Goal: Navigation & Orientation: Understand site structure

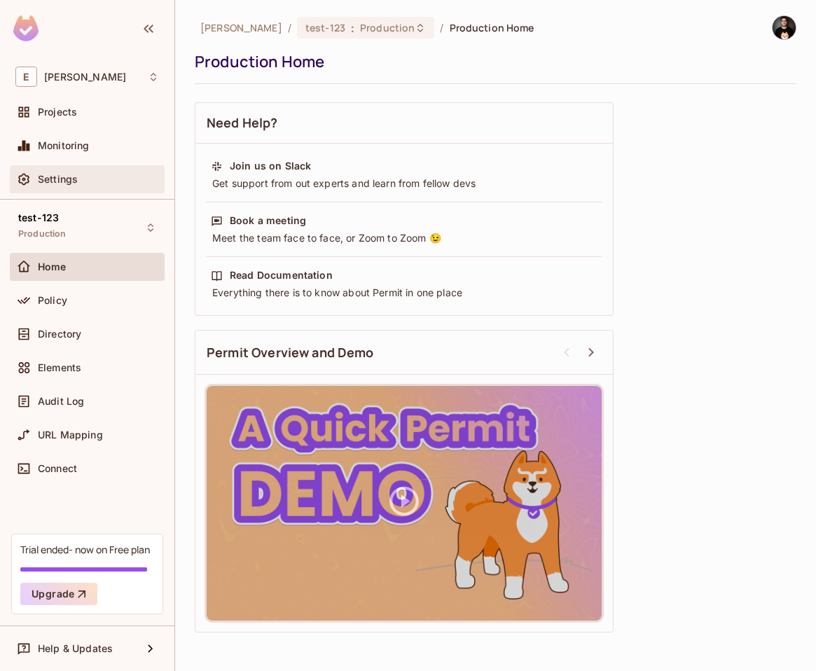
click at [88, 178] on div "Settings" at bounding box center [98, 179] width 121 height 11
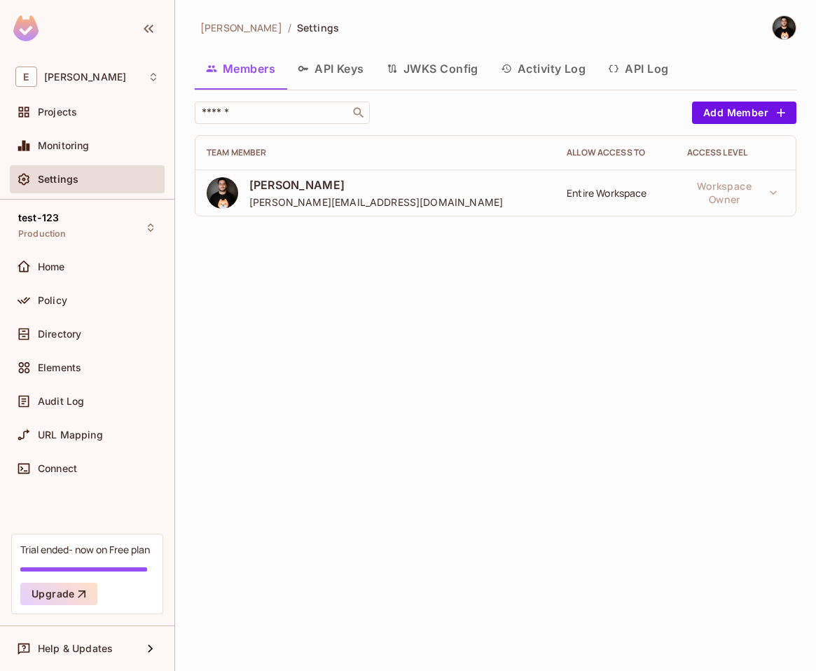
click at [627, 66] on button "API Log" at bounding box center [638, 68] width 83 height 35
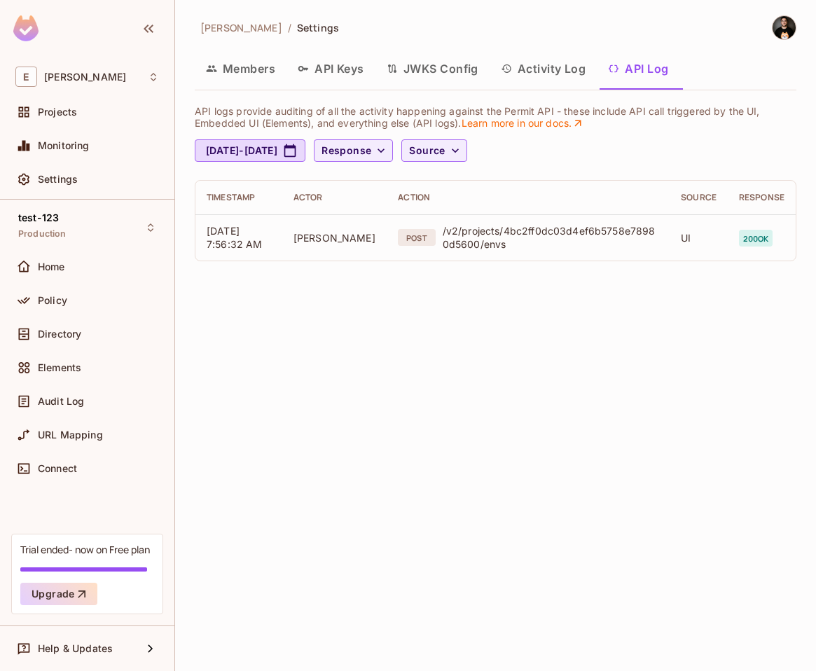
click at [551, 72] on button "Activity Log" at bounding box center [543, 68] width 108 height 35
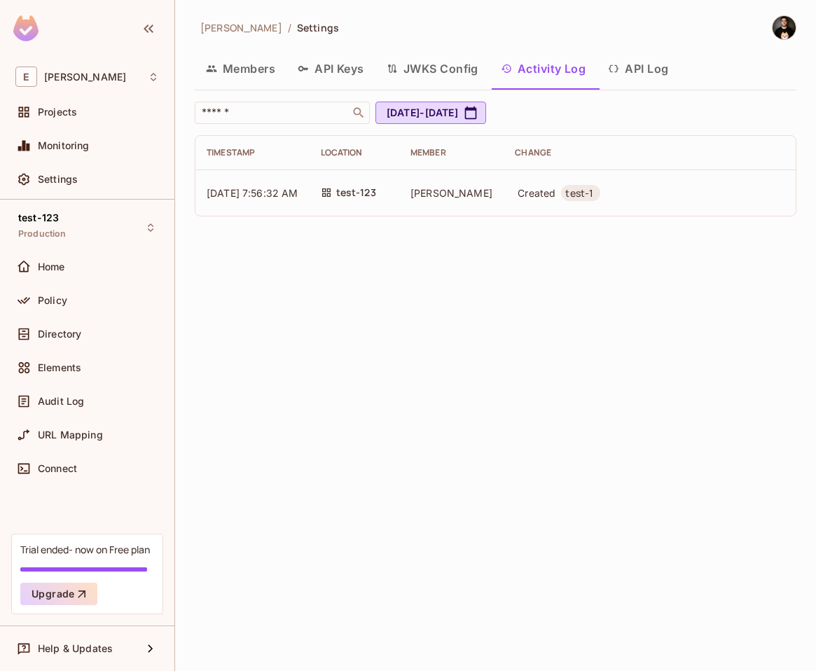
click at [450, 69] on button "JWKS Config" at bounding box center [432, 68] width 114 height 35
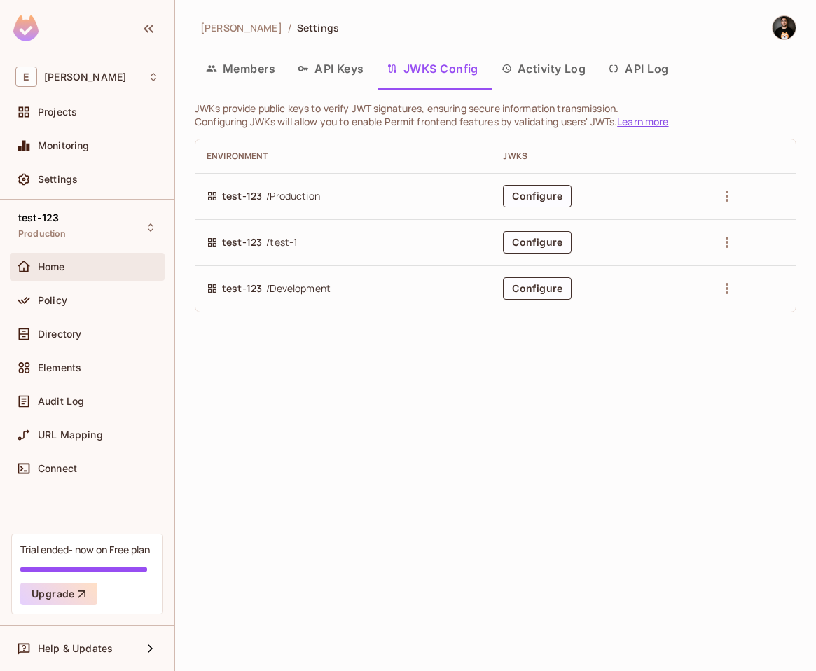
click at [74, 258] on div "Home" at bounding box center [87, 266] width 144 height 17
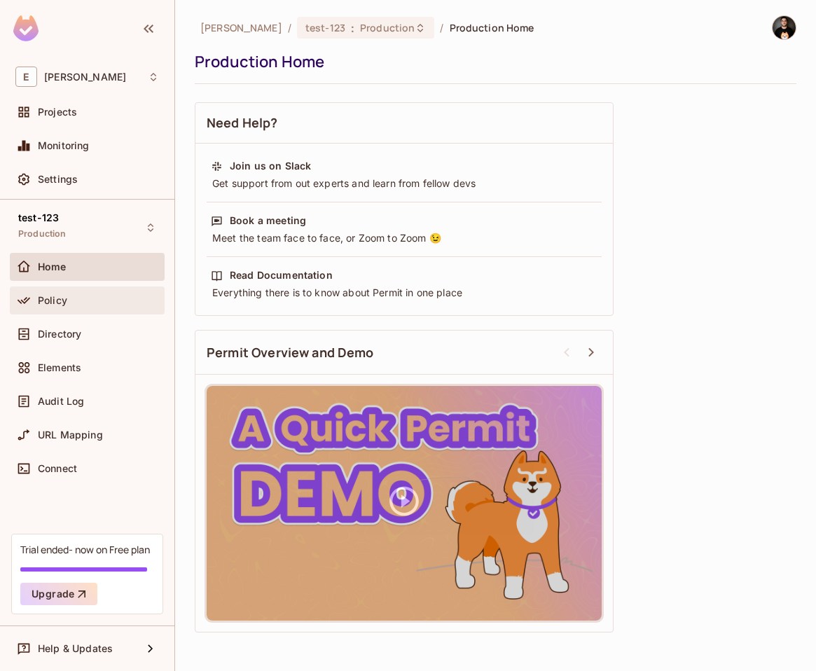
click at [86, 301] on div "Policy" at bounding box center [98, 300] width 121 height 11
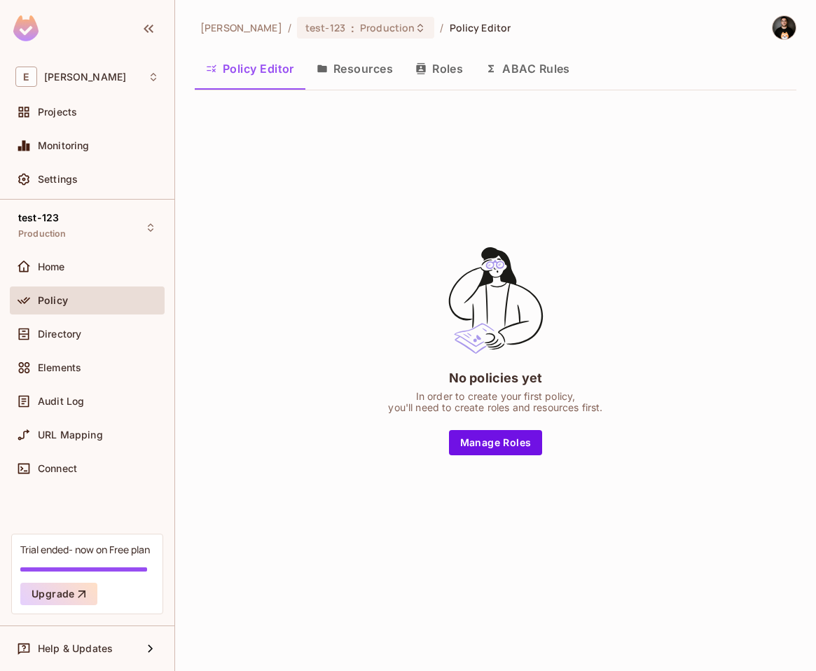
click at [352, 75] on button "Resources" at bounding box center [354, 68] width 99 height 35
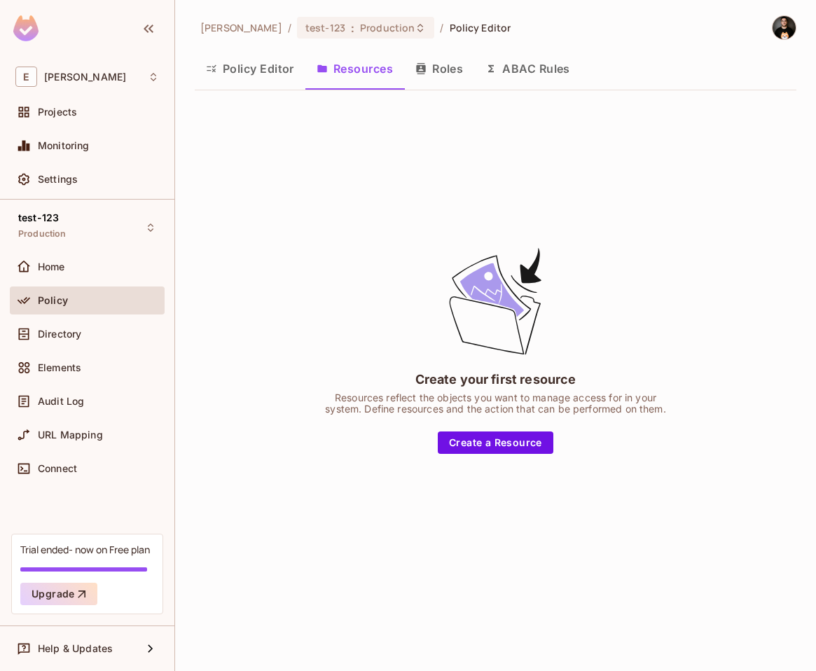
click at [446, 73] on button "Roles" at bounding box center [439, 68] width 70 height 35
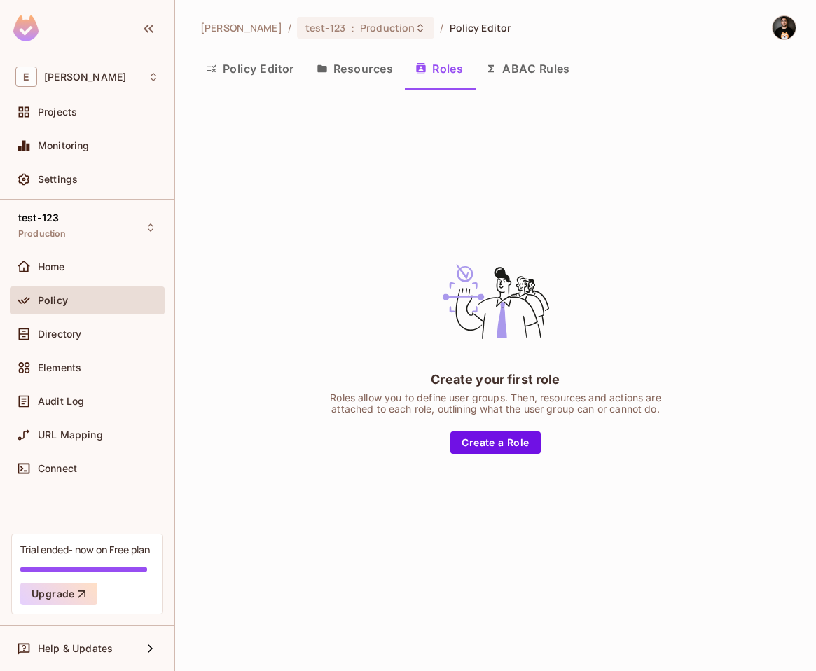
click at [530, 78] on button "ABAC Rules" at bounding box center [527, 68] width 107 height 35
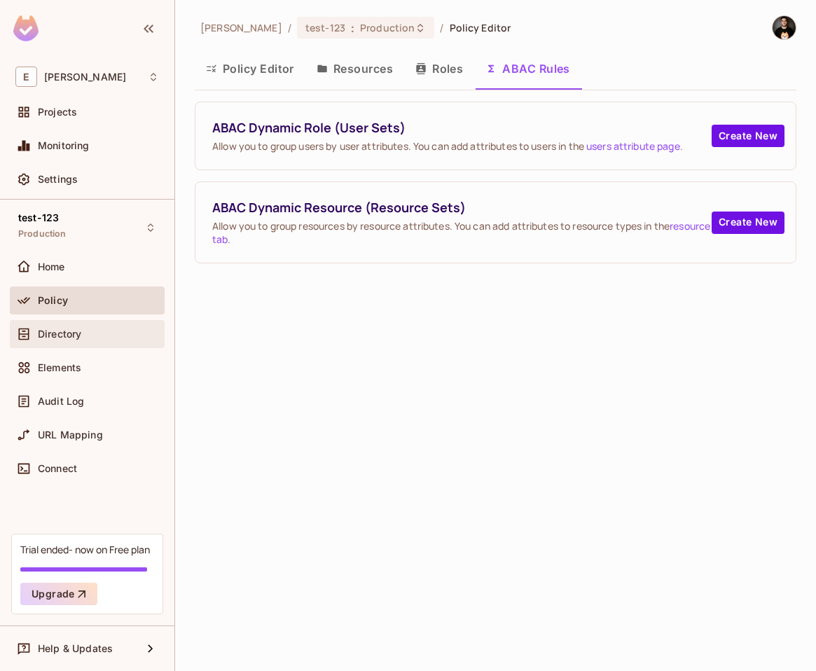
click at [89, 343] on div "Directory" at bounding box center [87, 334] width 155 height 28
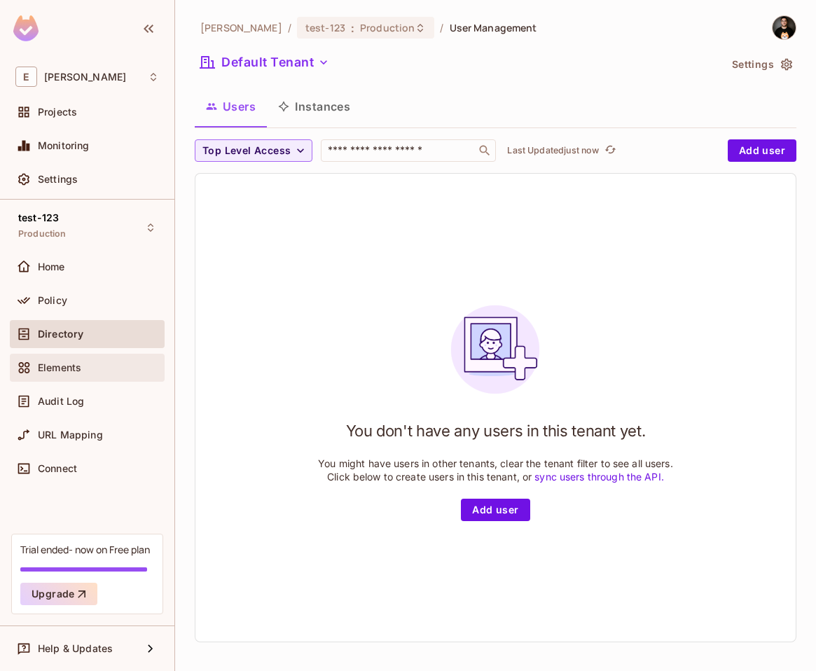
click at [83, 373] on div "Elements" at bounding box center [87, 367] width 144 height 17
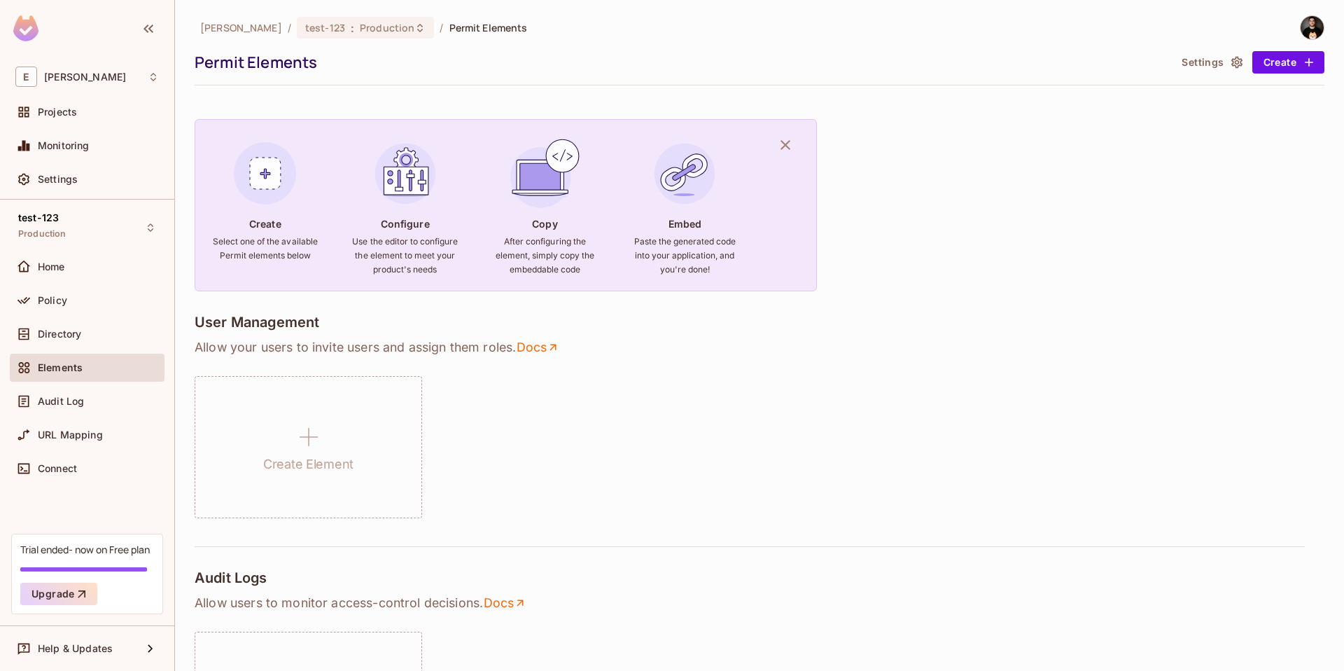
click at [68, 127] on div "Projects" at bounding box center [87, 115] width 155 height 34
click at [70, 113] on span "Projects" at bounding box center [57, 111] width 39 height 11
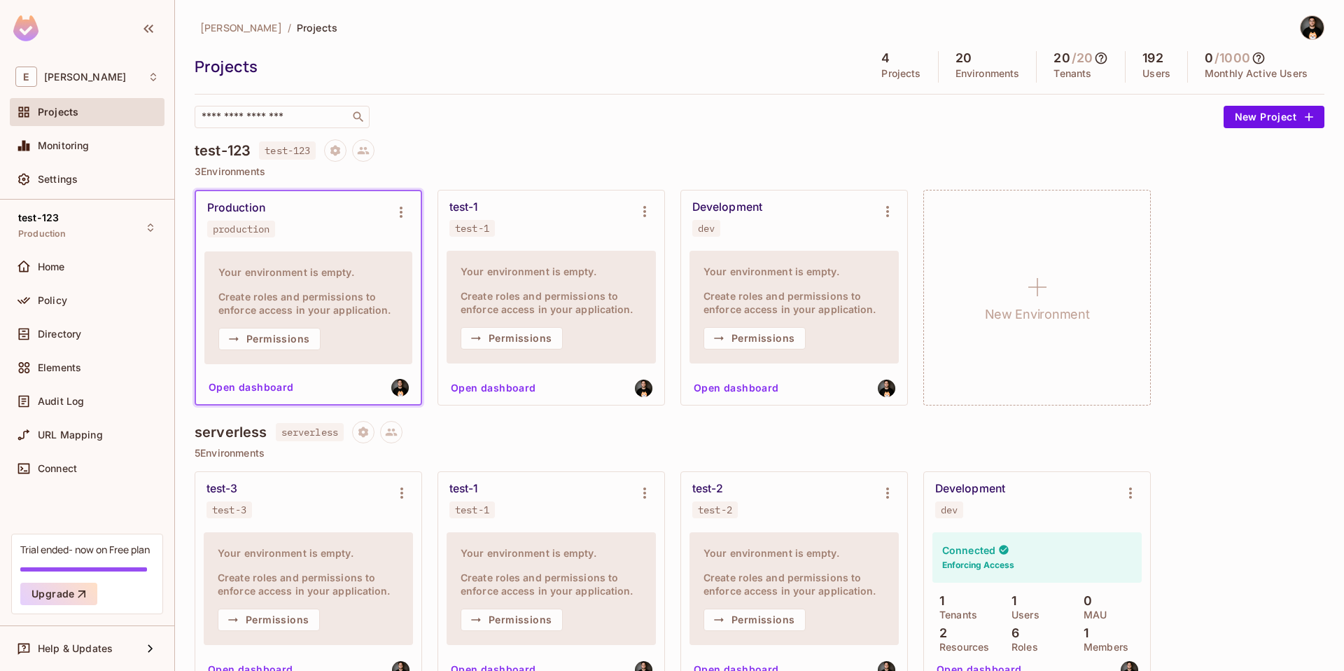
click at [1302, 28] on img at bounding box center [1312, 27] width 23 height 23
click at [1236, 157] on span "Log out" at bounding box center [1233, 152] width 34 height 13
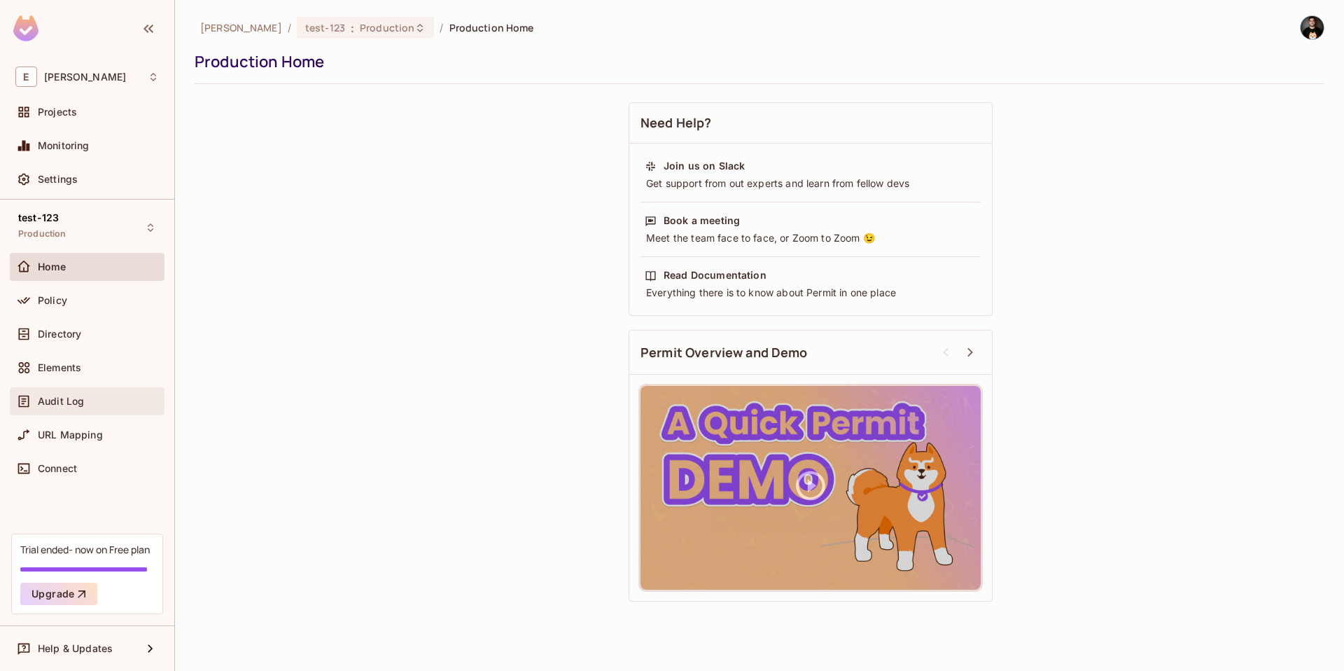
click at [51, 407] on div "Audit Log" at bounding box center [87, 401] width 144 height 17
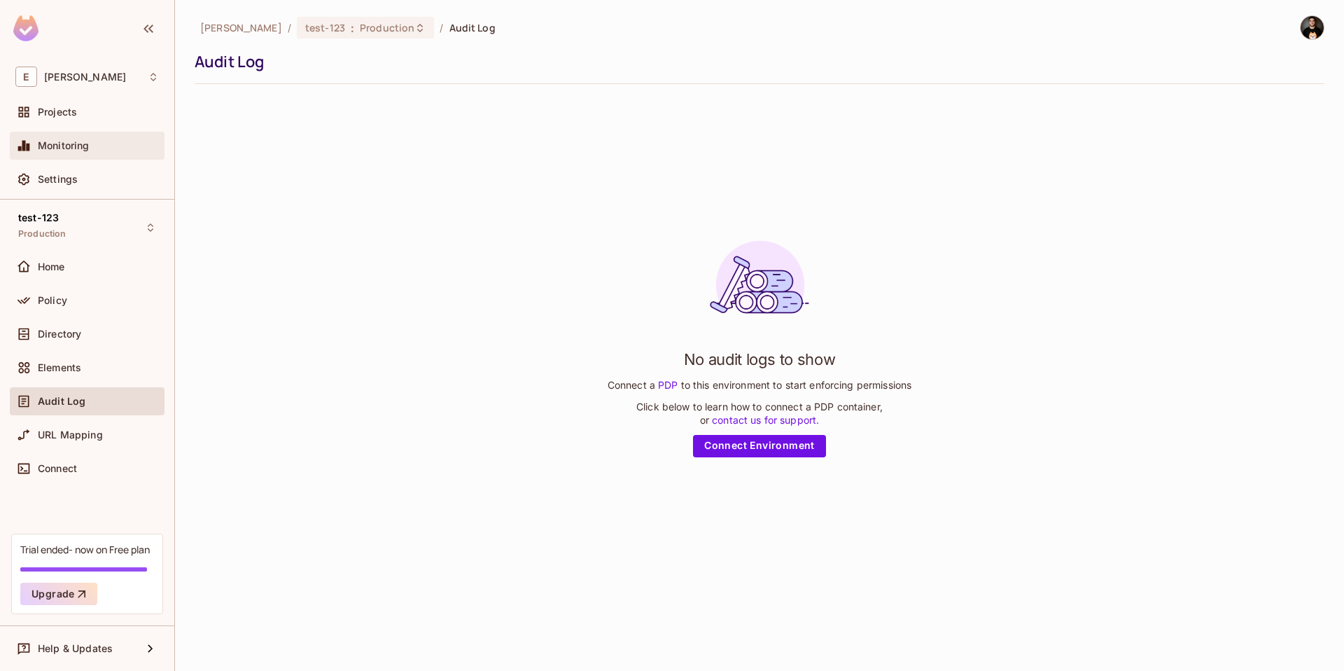
click at [69, 144] on span "Monitoring" at bounding box center [64, 145] width 52 height 11
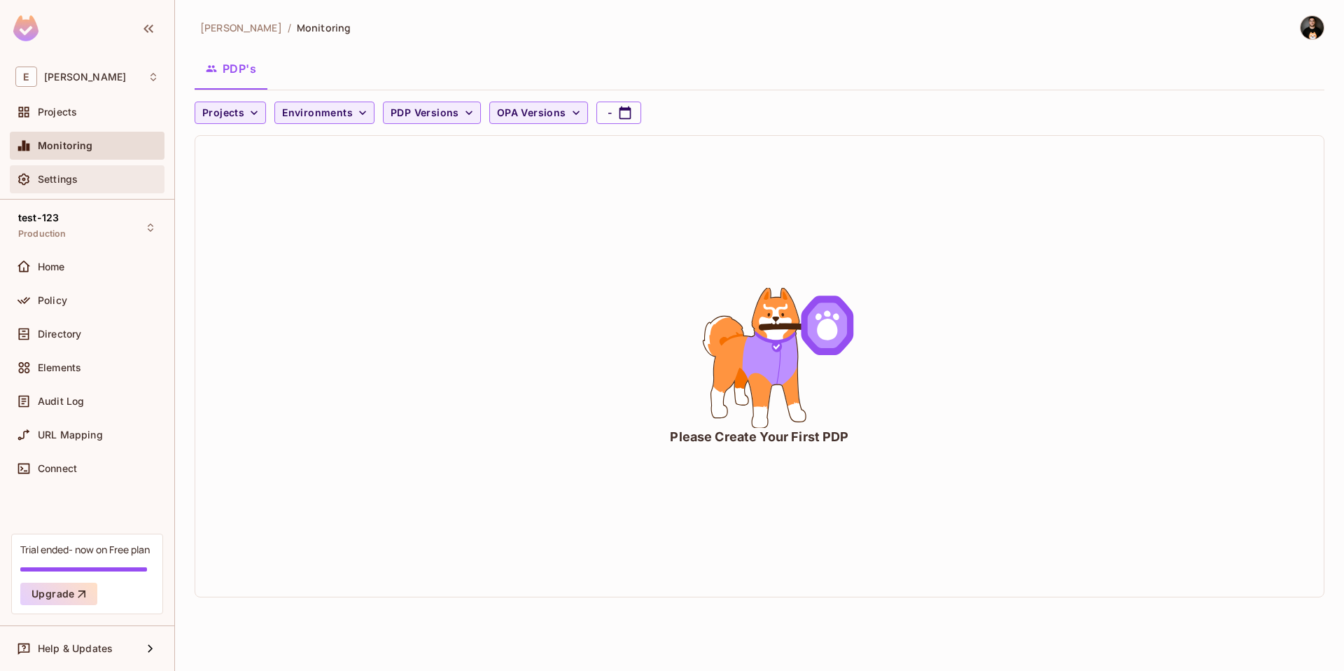
click at [73, 176] on span "Settings" at bounding box center [58, 179] width 40 height 11
